Goal: Task Accomplishment & Management: Manage account settings

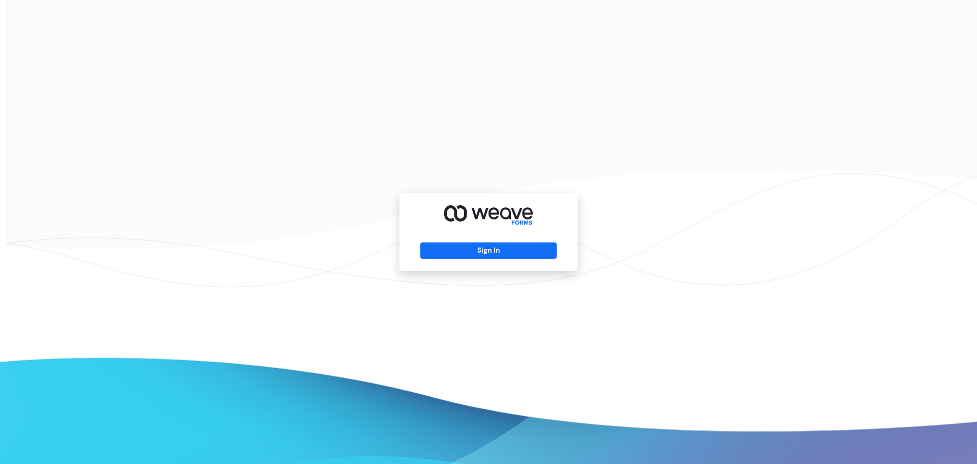
drag, startPoint x: 518, startPoint y: 238, endPoint x: 519, endPoint y: 254, distance: 15.9
click at [518, 239] on div "Sign In" at bounding box center [489, 232] width 178 height 78
click at [519, 254] on button "Sign In" at bounding box center [488, 250] width 136 height 16
